Goal: Task Accomplishment & Management: Manage account settings

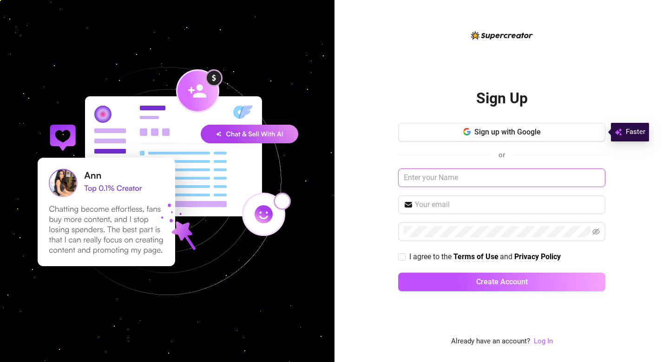
click at [450, 175] on input "text" at bounding box center [501, 177] width 207 height 19
click at [540, 340] on link "Log In" at bounding box center [543, 341] width 19 height 8
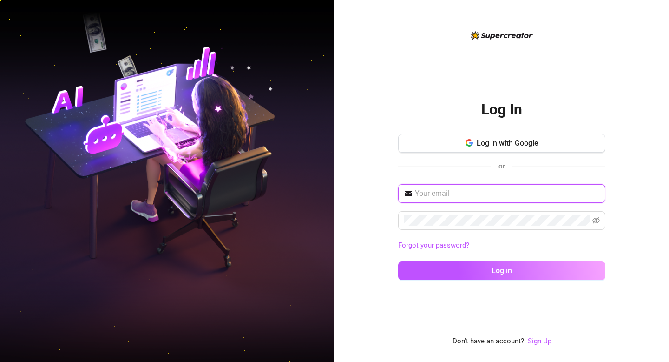
click at [427, 192] on input "text" at bounding box center [507, 193] width 185 height 11
paste input "magneticaagency"
type input "magneticaagency"
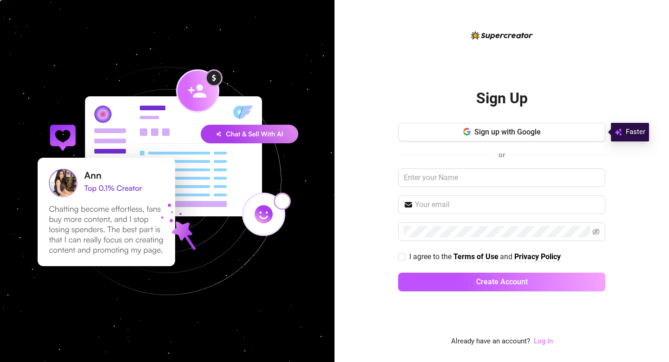
click at [546, 343] on link "Log In" at bounding box center [543, 341] width 19 height 8
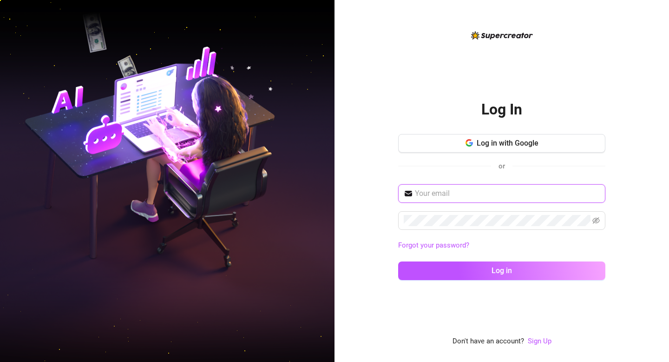
click at [455, 195] on input "text" at bounding box center [507, 193] width 185 height 11
paste input "bemagneticaagency@gmail.com"
type input "bemagneticaagency@gmail.com"
click at [398, 261] on button "Log in" at bounding box center [501, 270] width 207 height 19
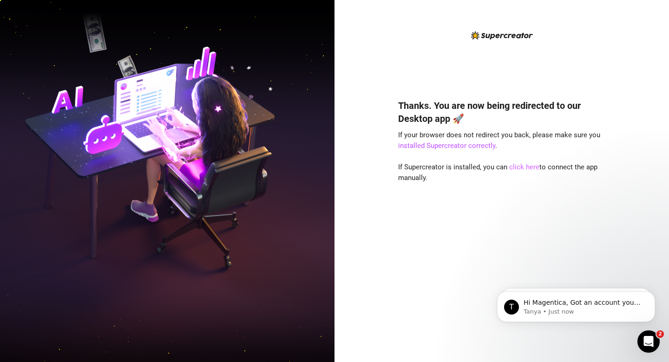
click at [520, 166] on link "click here" at bounding box center [524, 167] width 30 height 8
